Goal: Task Accomplishment & Management: Manage account settings

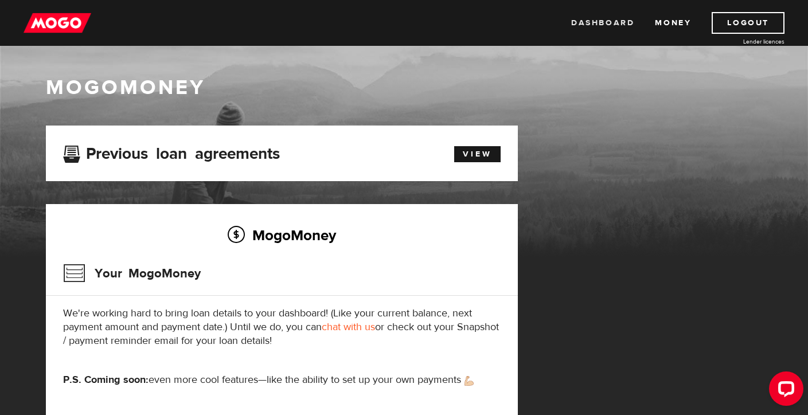
click at [583, 25] on link "Dashboard" at bounding box center [602, 23] width 63 height 22
click at [474, 156] on link "View" at bounding box center [477, 154] width 46 height 16
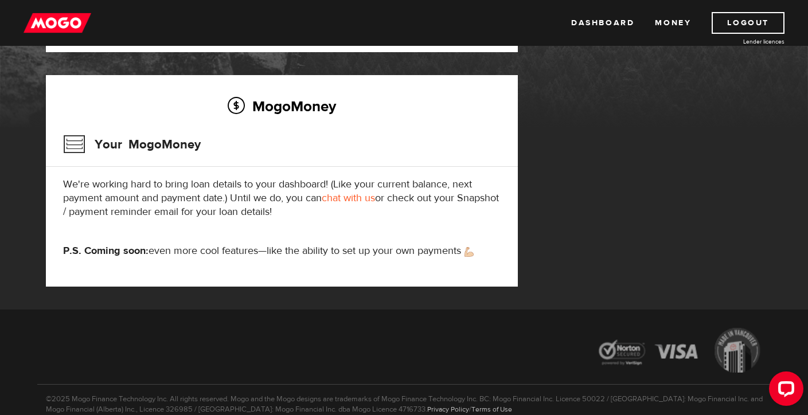
scroll to position [108, 0]
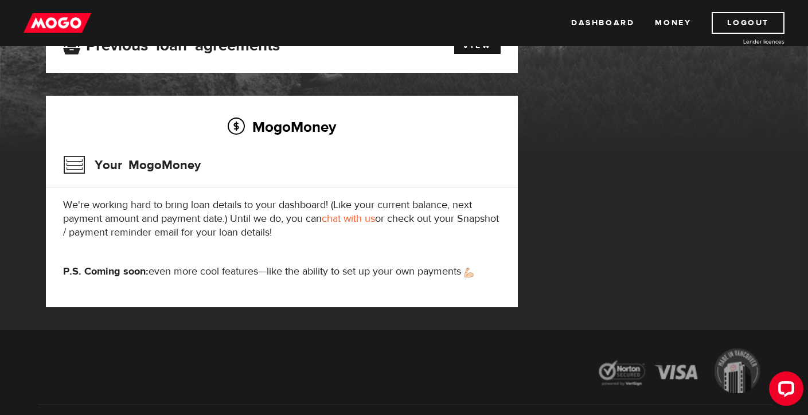
click at [166, 169] on h3 "Your MogoMoney" at bounding box center [132, 165] width 138 height 30
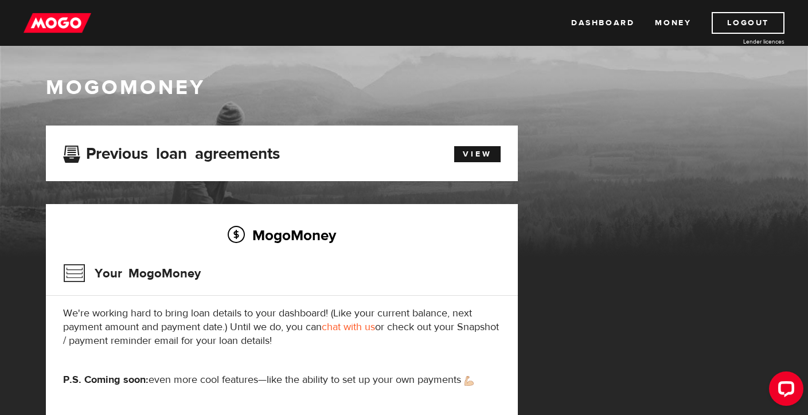
scroll to position [0, 0]
click at [606, 22] on link "Dashboard" at bounding box center [602, 23] width 63 height 22
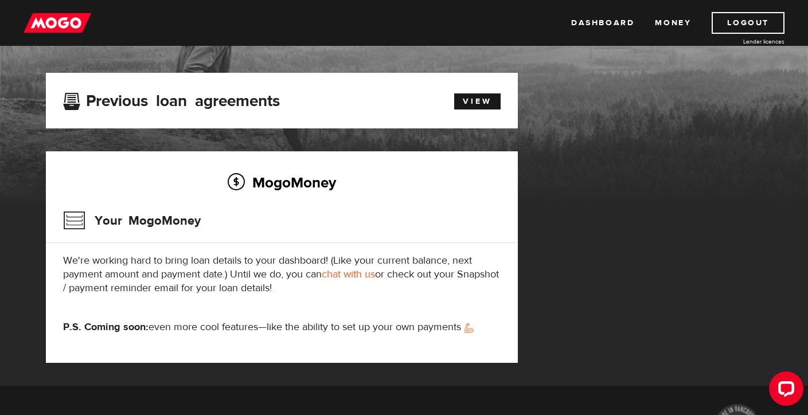
scroll to position [63, 0]
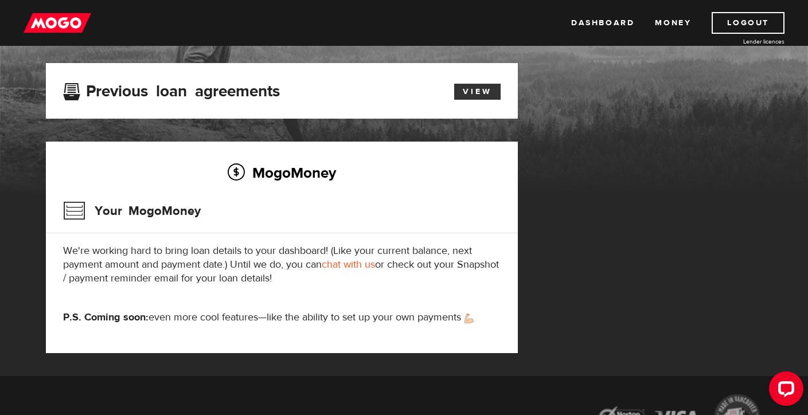
click at [460, 95] on link "View" at bounding box center [477, 92] width 46 height 16
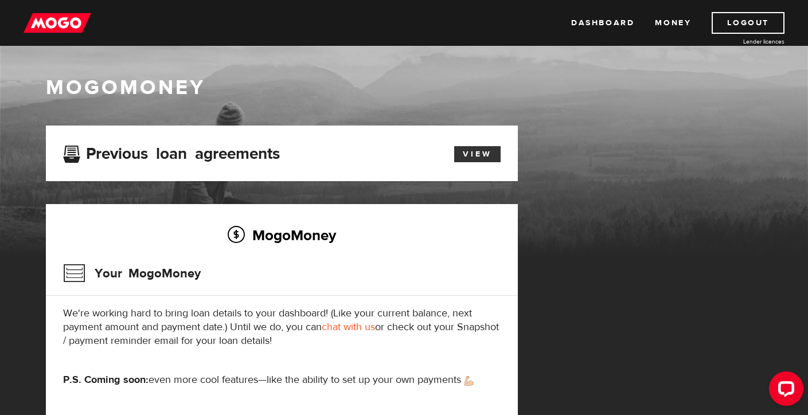
click at [467, 156] on link "View" at bounding box center [477, 154] width 46 height 16
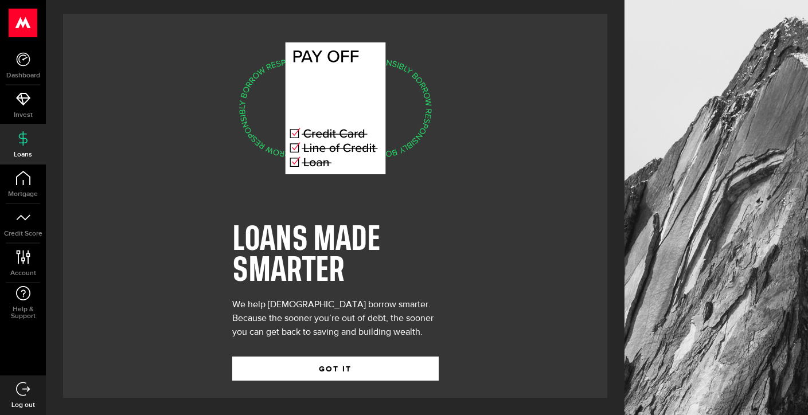
scroll to position [1, 0]
click at [25, 109] on link "Invest" at bounding box center [23, 104] width 46 height 39
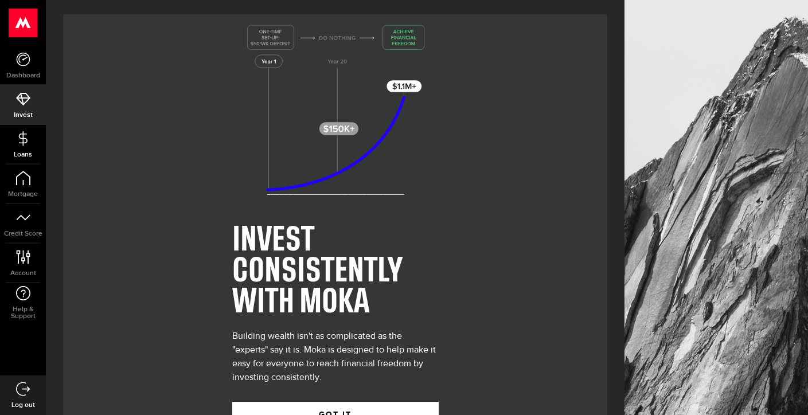
click at [20, 136] on use at bounding box center [22, 138] width 9 height 14
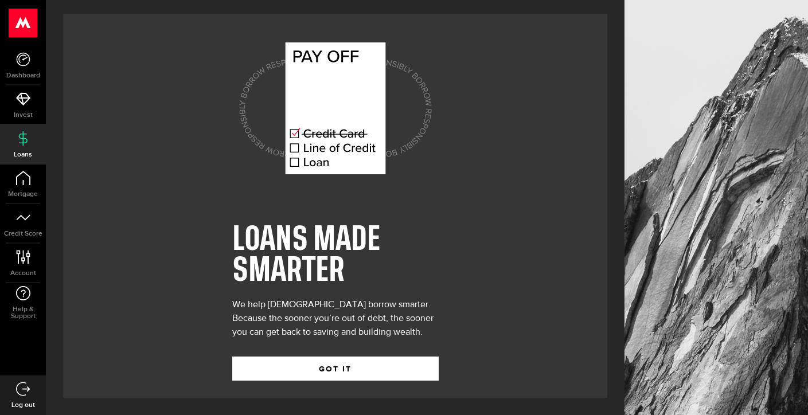
scroll to position [1, 0]
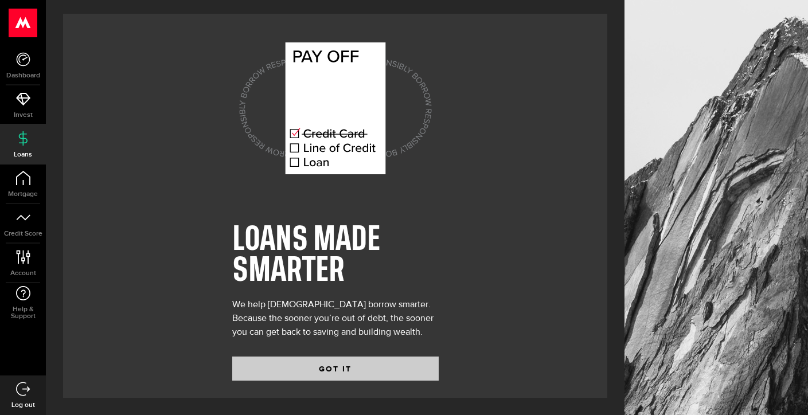
click at [332, 368] on button "GOT IT" at bounding box center [335, 369] width 207 height 24
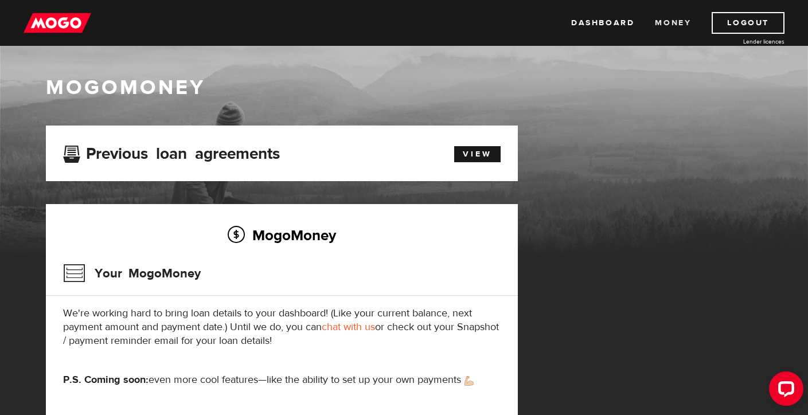
click at [671, 20] on link "Money" at bounding box center [673, 23] width 36 height 22
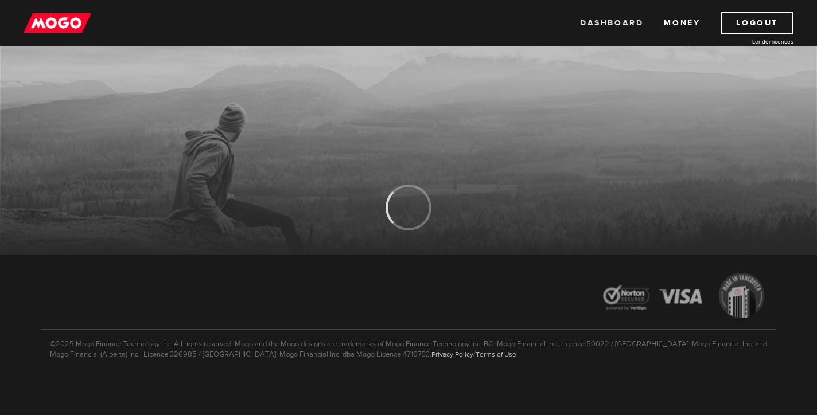
click at [625, 18] on link "Dashboard" at bounding box center [611, 23] width 63 height 22
